Goal: Information Seeking & Learning: Compare options

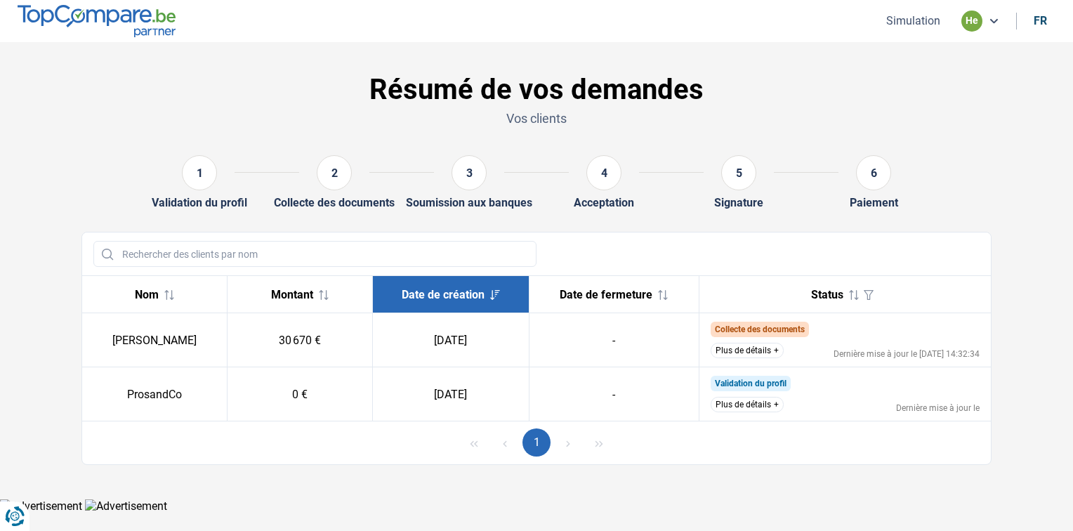
click at [751, 353] on button "Plus de détails" at bounding box center [747, 350] width 73 height 15
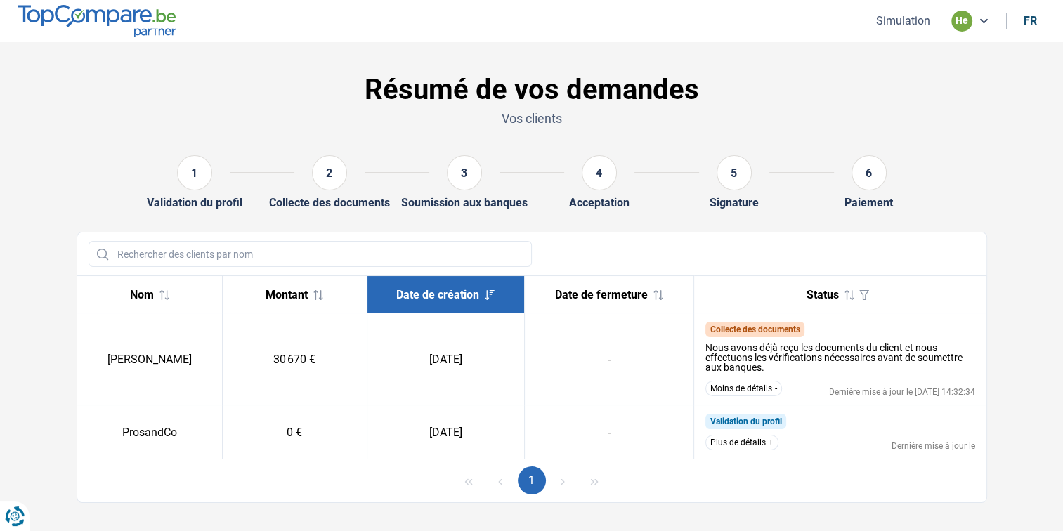
click at [741, 389] on button "Moins de détails" at bounding box center [743, 388] width 77 height 15
